Goal: Transaction & Acquisition: Obtain resource

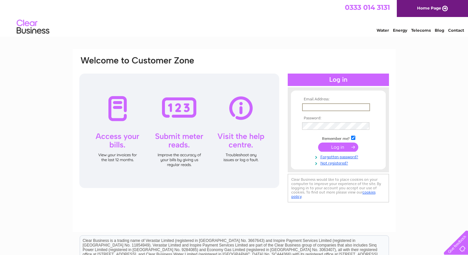
type input "[EMAIL_ADDRESS][DOMAIN_NAME]"
click at [338, 146] on input "submit" at bounding box center [338, 147] width 40 height 9
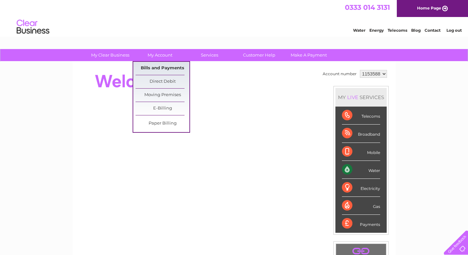
click at [152, 66] on link "Bills and Payments" at bounding box center [163, 68] width 54 height 13
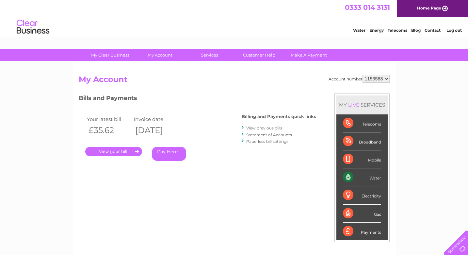
click at [123, 152] on link "." at bounding box center [113, 151] width 57 height 9
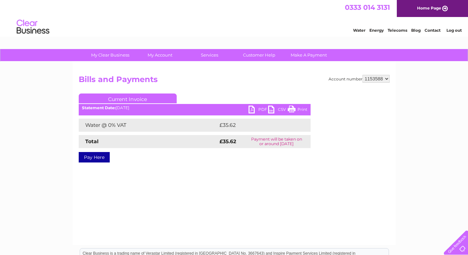
click at [253, 111] on link "PDF" at bounding box center [259, 110] width 20 height 9
